Goal: Information Seeking & Learning: Learn about a topic

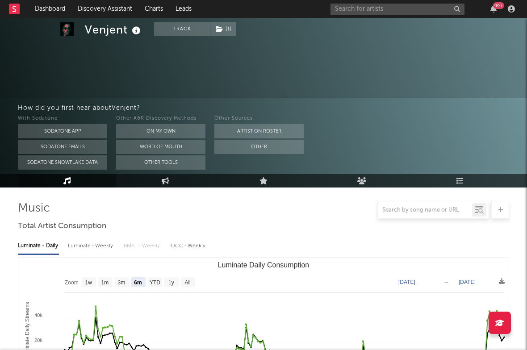
select select "6m"
select select "1w"
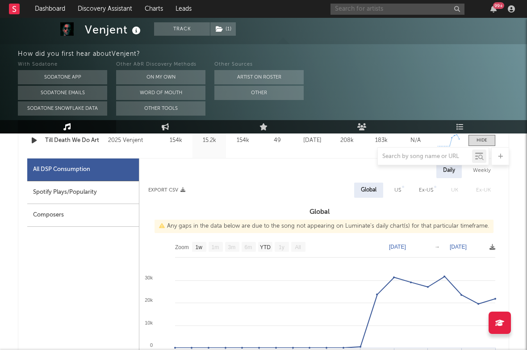
click at [366, 9] on input "text" at bounding box center [398, 9] width 134 height 11
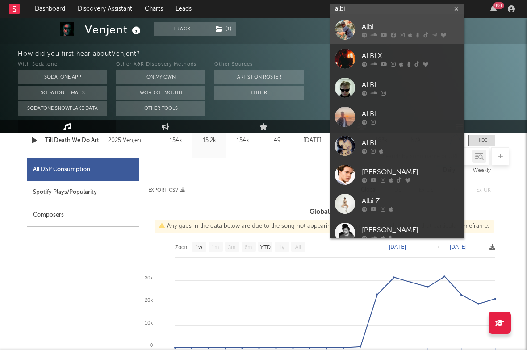
type input "albi"
click at [367, 26] on div "Albi" at bounding box center [411, 26] width 98 height 11
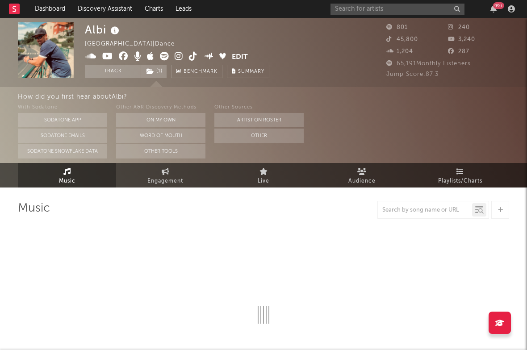
select select "6m"
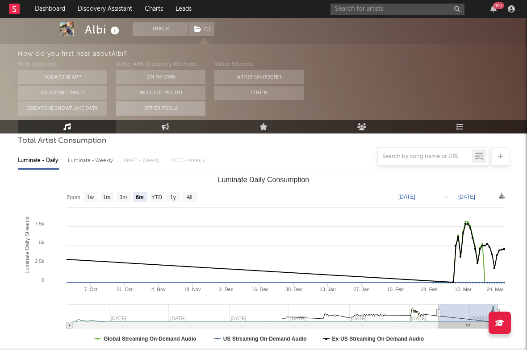
scroll to position [58, 0]
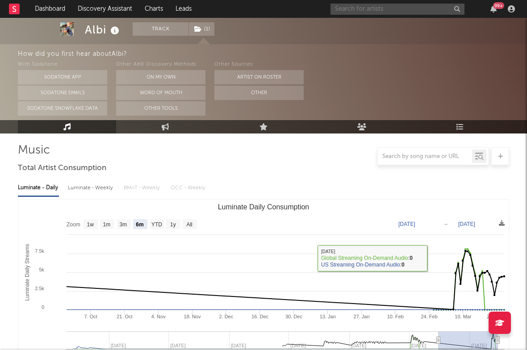
click at [359, 12] on input "text" at bounding box center [398, 9] width 134 height 11
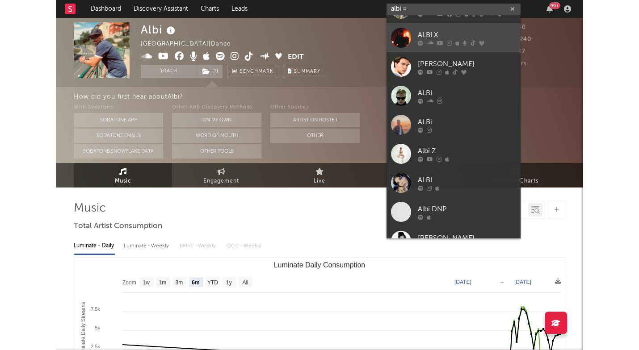
scroll to position [23, 0]
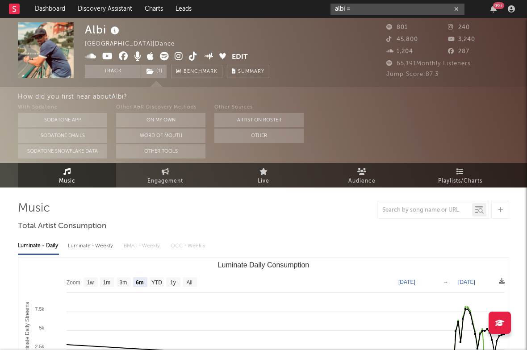
paste input "[URL][DOMAIN_NAME]"
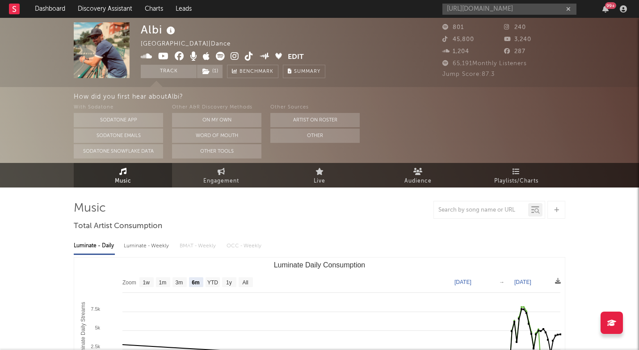
type input "[URL][DOMAIN_NAME]"
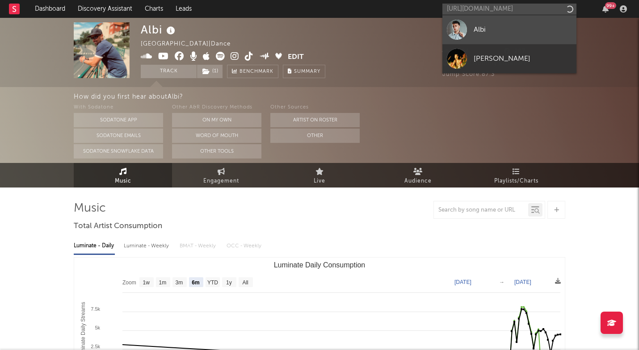
click at [503, 35] on div "Albi" at bounding box center [523, 29] width 98 height 11
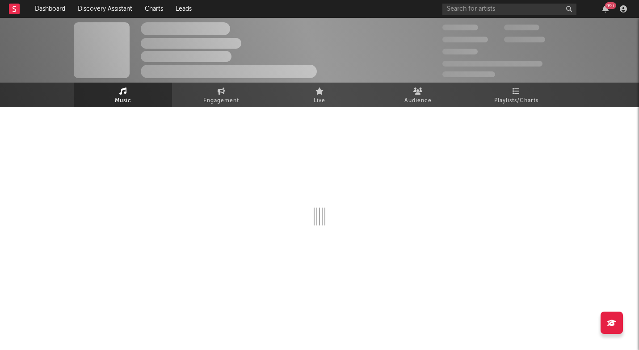
select select "6m"
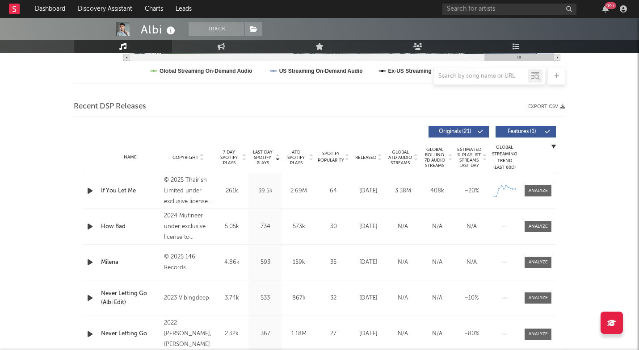
scroll to position [280, 0]
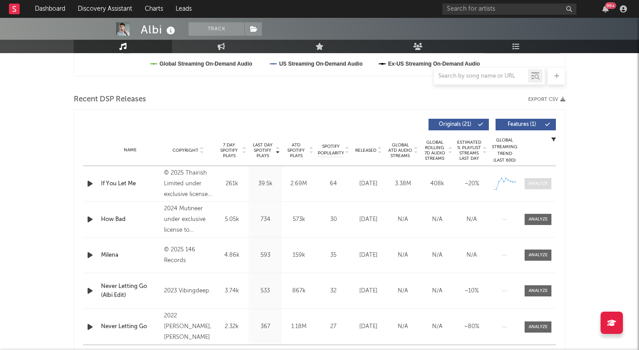
click at [527, 184] on div at bounding box center [538, 184] width 19 height 7
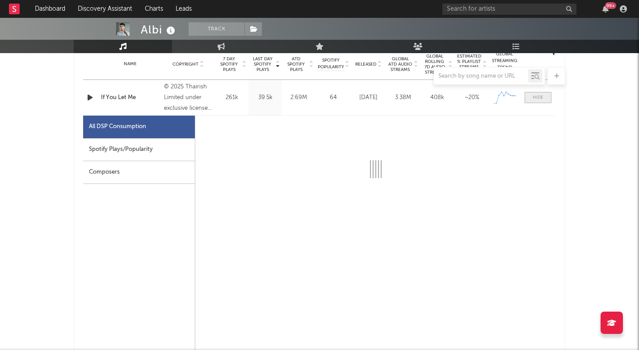
scroll to position [372, 0]
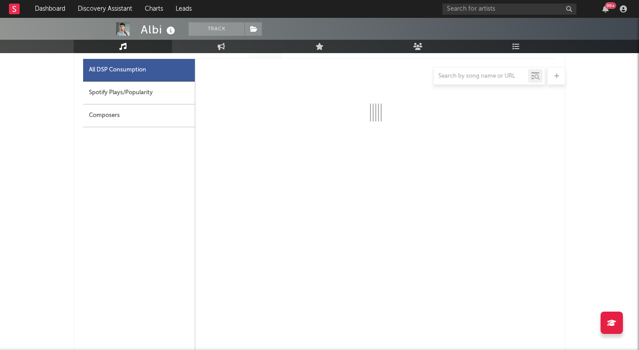
select select "1w"
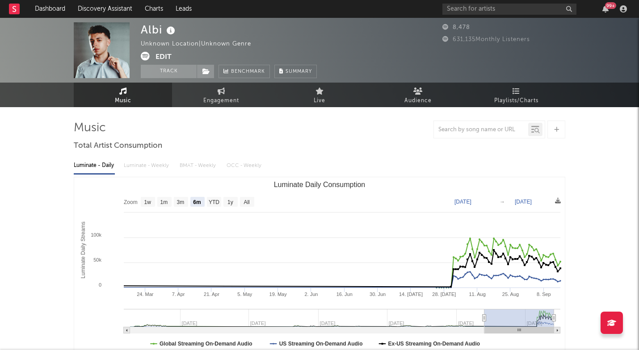
scroll to position [0, 0]
